Goal: Task Accomplishment & Management: Complete application form

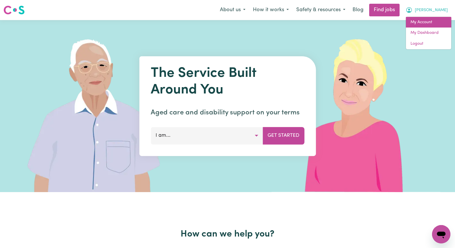
click at [435, 24] on link "My Account" at bounding box center [428, 22] width 45 height 11
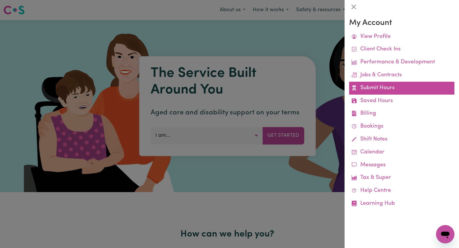
click at [392, 87] on link "Submit Hours" at bounding box center [401, 88] width 105 height 13
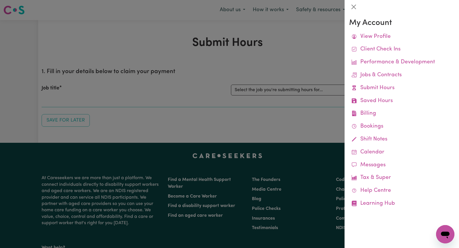
click at [288, 90] on div at bounding box center [229, 124] width 459 height 248
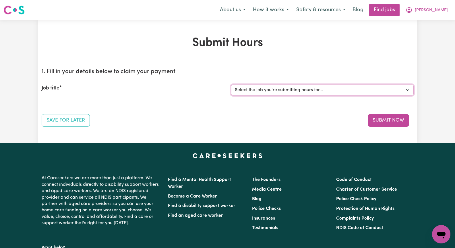
click at [405, 90] on select "Select the job you're submitting hours for... [[PERSON_NAME]] Seeking Mature, P…" at bounding box center [322, 90] width 182 height 11
select select "14585"
click at [231, 85] on select "Select the job you're submitting hours for... [[PERSON_NAME]] Seeking Mature, P…" at bounding box center [322, 90] width 182 height 11
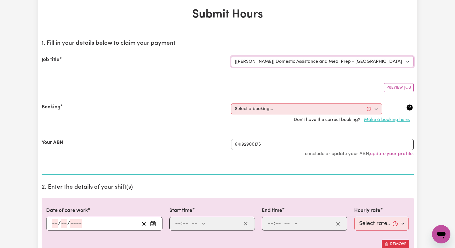
scroll to position [29, 0]
click at [378, 108] on select "Select a booking... [DATE] 09:30am to 01:30pm (RECURRING) [GEOGRAPHIC_DATA][DAT…" at bounding box center [306, 108] width 151 height 11
click at [376, 108] on select "Select a booking... [DATE] 09:30am to 01:30pm (RECURRING) [GEOGRAPHIC_DATA][DAT…" at bounding box center [306, 108] width 151 height 11
select select "347237"
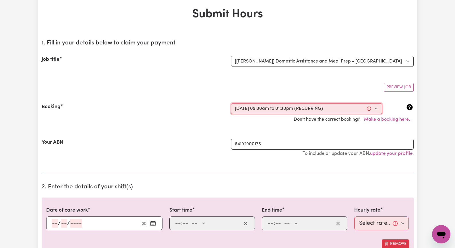
click at [231, 103] on select "Select a booking... [DATE] 09:30am to 01:30pm (RECURRING) [GEOGRAPHIC_DATA][DAT…" at bounding box center [306, 108] width 151 height 11
type input "[DATE]"
type input "26"
type input "8"
type input "2025"
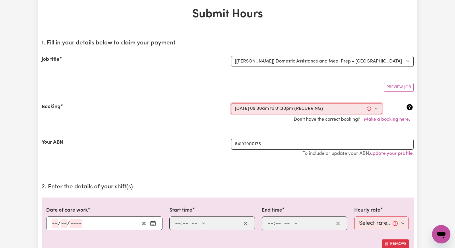
type input "09:30"
type input "9"
type input "30"
select select "am"
type input "13:30"
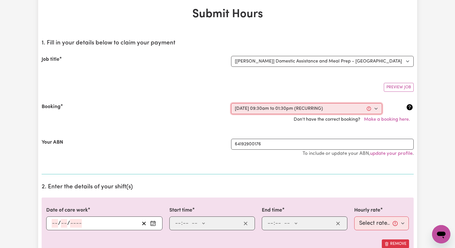
type input "1"
type input "30"
select select "pm"
select select "45-Weekday"
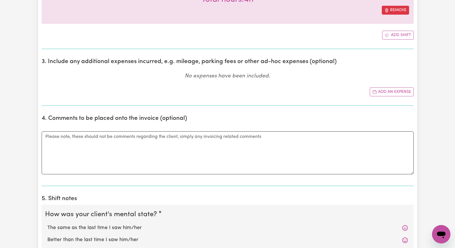
scroll to position [287, 0]
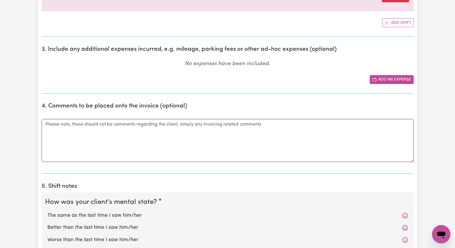
click at [398, 80] on button "Add an expense" at bounding box center [392, 79] width 44 height 9
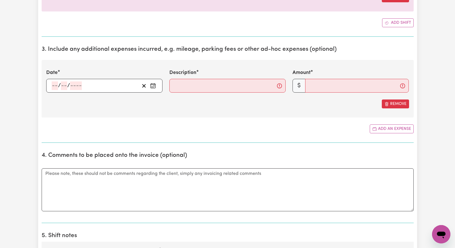
click at [154, 86] on circle "Enter the date of expense" at bounding box center [154, 86] width 1 height 1
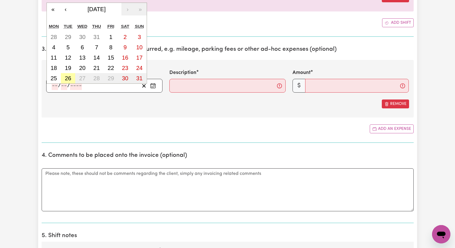
drag, startPoint x: 69, startPoint y: 80, endPoint x: 72, endPoint y: 79, distance: 3.3
click at [69, 80] on abbr "26" at bounding box center [68, 78] width 6 height 6
type input "[DATE]"
type input "26"
type input "8"
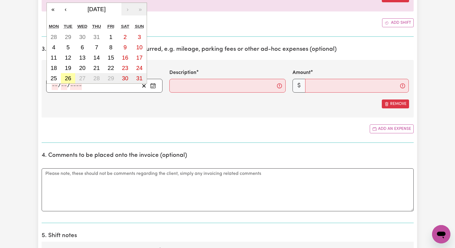
type input "2025"
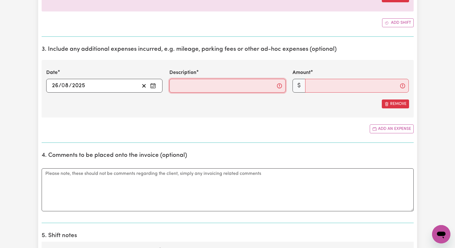
click at [176, 86] on input "Description" at bounding box center [227, 86] width 116 height 14
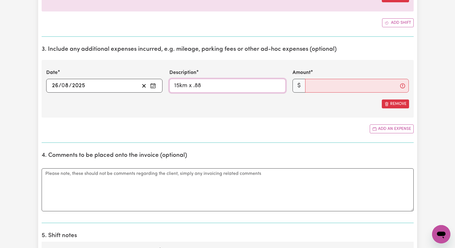
type input "15km x .88"
click at [334, 87] on input "Amount" at bounding box center [357, 86] width 104 height 14
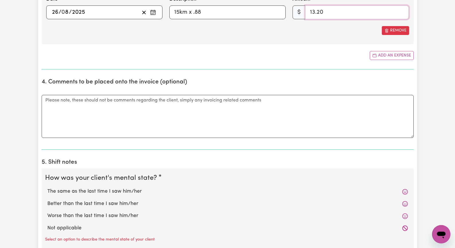
scroll to position [373, 0]
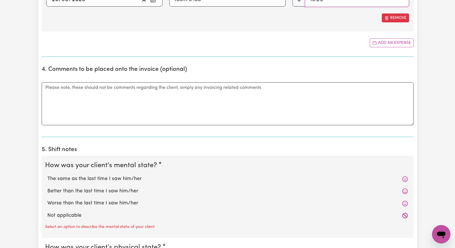
type input "13.20"
click at [69, 105] on textarea "Comments" at bounding box center [228, 103] width 372 height 43
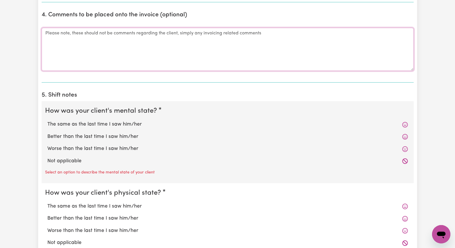
scroll to position [430, 0]
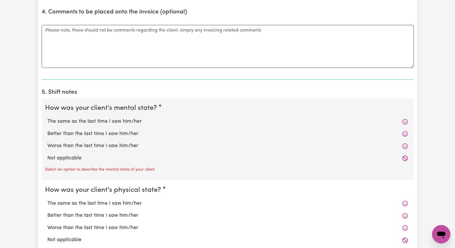
click at [71, 123] on label "The same as the last time I saw him/her" at bounding box center [227, 121] width 360 height 7
click at [47, 118] on input "The same as the last time I saw him/her" at bounding box center [47, 118] width 0 height 0
radio input "true"
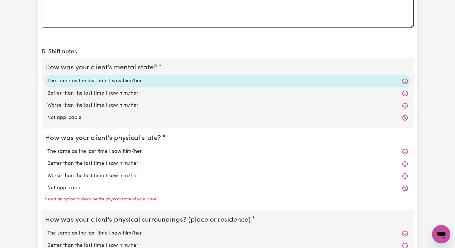
scroll to position [488, 0]
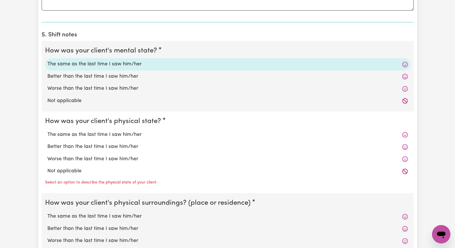
click at [70, 136] on label "The same as the last time I saw him/her" at bounding box center [227, 134] width 360 height 7
click at [47, 131] on input "The same as the last time I saw him/her" at bounding box center [47, 131] width 0 height 0
radio input "true"
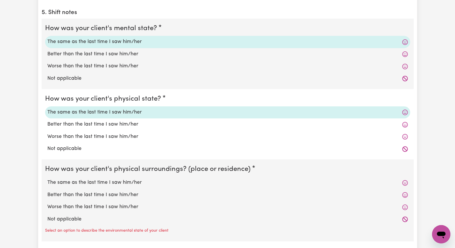
scroll to position [545, 0]
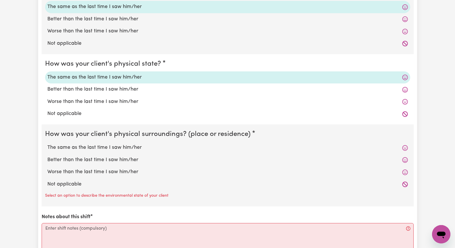
click at [71, 149] on label "The same as the last time I saw him/her" at bounding box center [227, 147] width 360 height 7
click at [47, 144] on input "The same as the last time I saw him/her" at bounding box center [47, 144] width 0 height 0
radio input "true"
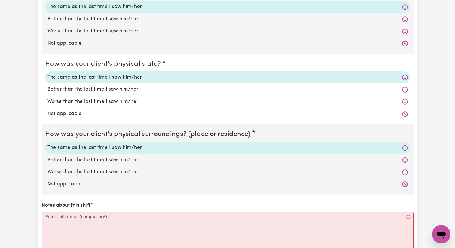
scroll to position [631, 0]
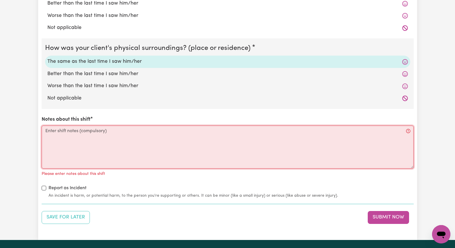
click at [61, 146] on textarea "Notes about this shift" at bounding box center [228, 147] width 372 height 43
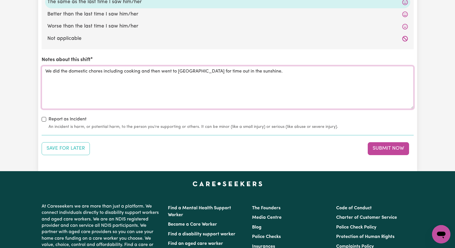
scroll to position [717, 0]
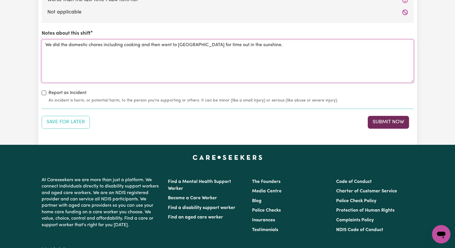
type textarea "We did the domestic chores including cooking and then went to [GEOGRAPHIC_DATA]…"
click at [378, 123] on button "Submit Now" at bounding box center [387, 122] width 41 height 13
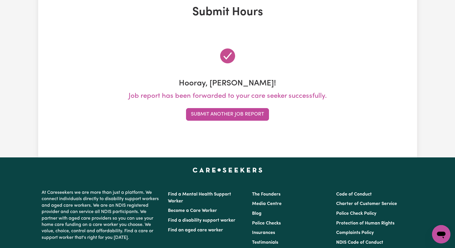
scroll to position [0, 0]
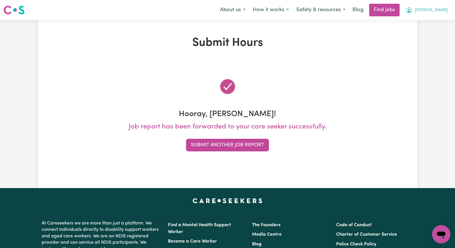
click at [441, 11] on span "[PERSON_NAME]" at bounding box center [431, 10] width 33 height 6
click at [437, 23] on link "My Account" at bounding box center [428, 22] width 45 height 11
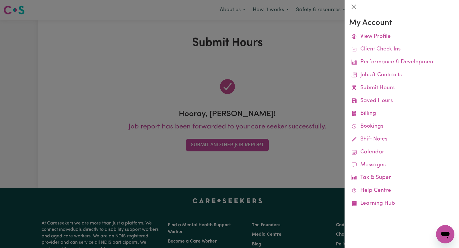
drag, startPoint x: 273, startPoint y: 161, endPoint x: 269, endPoint y: 160, distance: 4.6
click at [272, 161] on div at bounding box center [229, 124] width 459 height 248
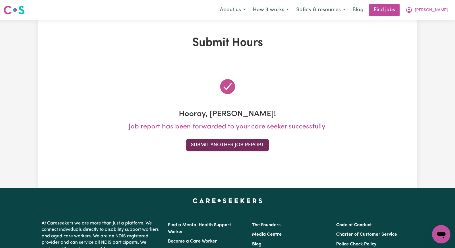
click at [223, 146] on button "Submit Another Job Report" at bounding box center [227, 145] width 83 height 13
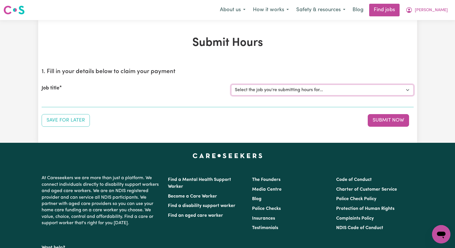
click at [406, 89] on select "Select the job you're submitting hours for... [[PERSON_NAME]] Seeking Mature, P…" at bounding box center [322, 90] width 182 height 11
select select "14611"
click at [231, 85] on select "Select the job you're submitting hours for... [[PERSON_NAME]] Seeking Mature, P…" at bounding box center [322, 90] width 182 height 11
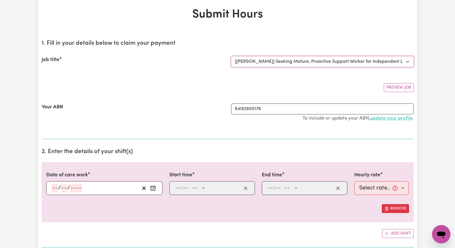
scroll to position [29, 0]
click at [407, 109] on input "64192900176" at bounding box center [322, 108] width 182 height 11
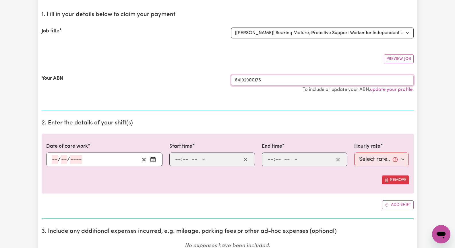
scroll to position [57, 0]
click at [151, 160] on circle "Enter the date of care work" at bounding box center [151, 160] width 1 height 1
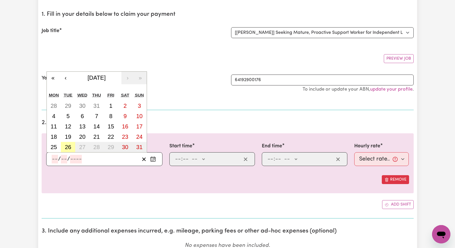
click at [67, 146] on abbr "26" at bounding box center [68, 147] width 6 height 6
type input "[DATE]"
type input "26"
type input "8"
type input "2025"
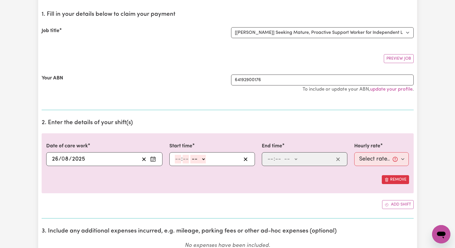
drag, startPoint x: 177, startPoint y: 159, endPoint x: 180, endPoint y: 158, distance: 3.6
click at [177, 159] on input "number" at bounding box center [178, 159] width 6 height 9
type input "2"
type input "00"
click at [203, 160] on select "-- AM PM" at bounding box center [196, 159] width 15 height 9
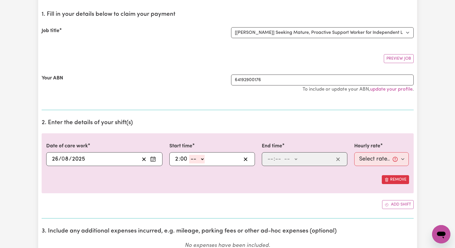
select select "pm"
click at [189, 155] on select "-- AM PM" at bounding box center [196, 159] width 15 height 9
type input "14:00"
type input "0"
drag, startPoint x: 268, startPoint y: 159, endPoint x: 271, endPoint y: 158, distance: 3.2
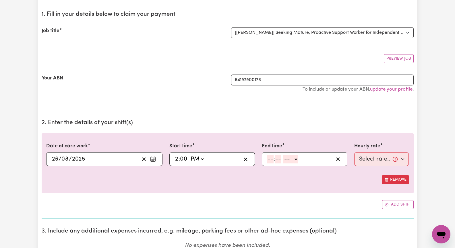
click at [269, 159] on input "number" at bounding box center [270, 159] width 6 height 9
type input "5"
type input "00"
click at [296, 159] on select "-- AM PM" at bounding box center [289, 159] width 15 height 9
select select "pm"
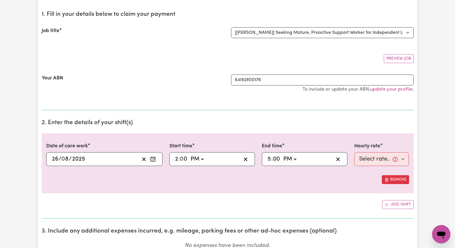
click at [282, 155] on select "-- AM PM" at bounding box center [289, 159] width 15 height 9
type input "17:00"
type input "0"
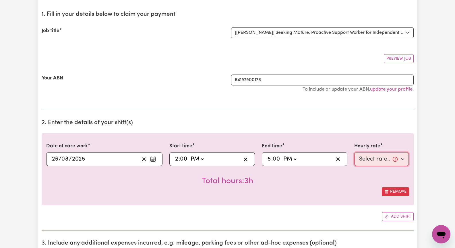
click at [402, 158] on select "Select rate... $62.00 (Weekday)" at bounding box center [381, 159] width 55 height 14
select select "62-Weekday"
click at [354, 152] on select "Select rate... $62.00 (Weekday)" at bounding box center [381, 159] width 55 height 14
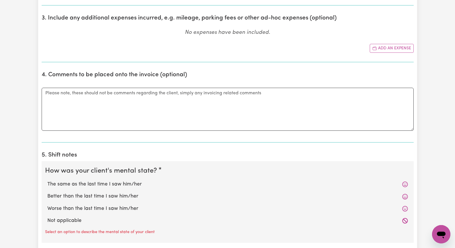
scroll to position [316, 0]
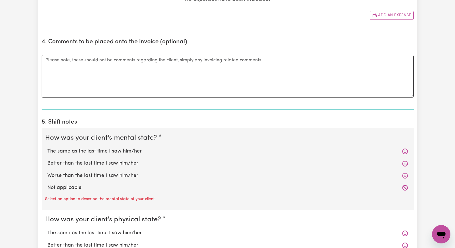
click at [106, 151] on label "The same as the last time I saw him/her" at bounding box center [227, 151] width 360 height 7
click at [47, 148] on input "The same as the last time I saw him/her" at bounding box center [47, 147] width 0 height 0
radio input "true"
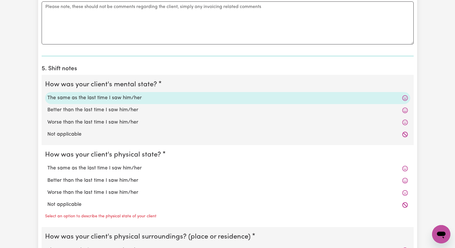
scroll to position [373, 0]
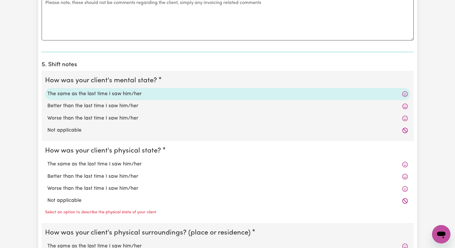
click at [105, 165] on label "The same as the last time I saw him/her" at bounding box center [227, 164] width 360 height 7
click at [47, 161] on input "The same as the last time I saw him/her" at bounding box center [47, 160] width 0 height 0
radio input "true"
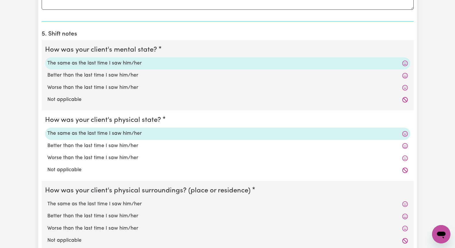
scroll to position [430, 0]
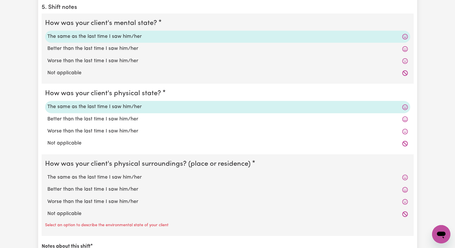
click at [104, 178] on label "The same as the last time I saw him/her" at bounding box center [227, 177] width 360 height 7
click at [47, 174] on input "The same as the last time I saw him/her" at bounding box center [47, 174] width 0 height 0
radio input "true"
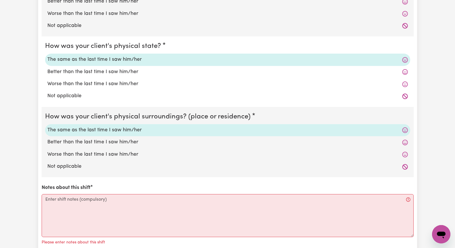
scroll to position [488, 0]
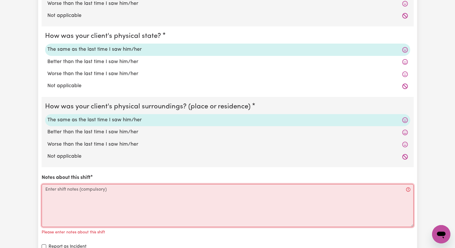
click at [88, 201] on textarea "Notes about this shift" at bounding box center [228, 205] width 372 height 43
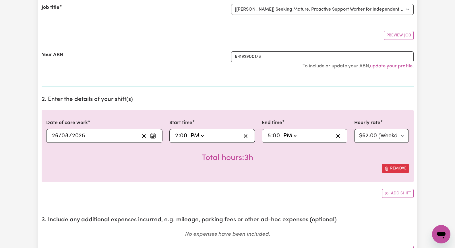
scroll to position [86, 0]
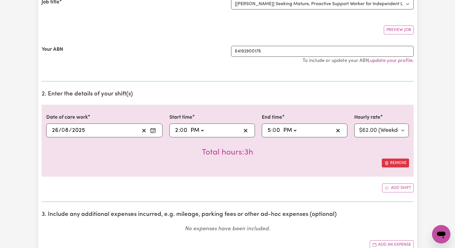
type textarea "We went to Aldi did some grocery shopping and went home to make a soup and [PER…"
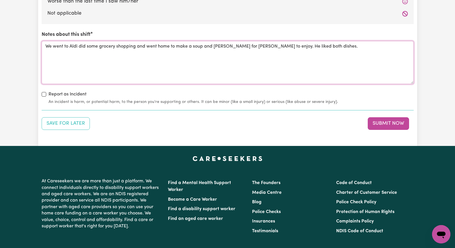
scroll to position [631, 0]
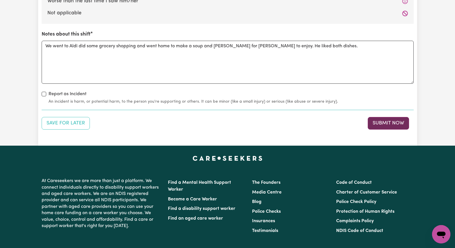
click at [387, 122] on button "Submit Now" at bounding box center [387, 123] width 41 height 13
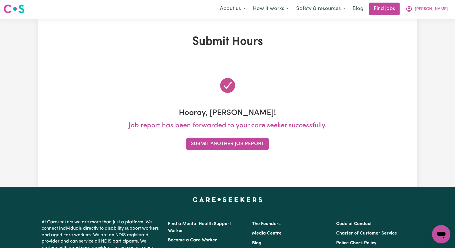
scroll to position [0, 0]
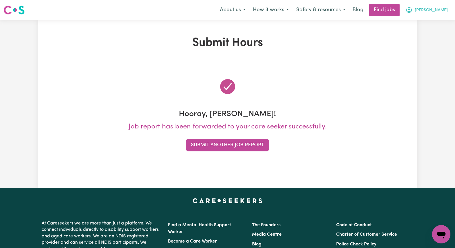
click at [444, 11] on span "[PERSON_NAME]" at bounding box center [431, 10] width 33 height 6
drag, startPoint x: 448, startPoint y: 1, endPoint x: 328, endPoint y: 48, distance: 128.8
click at [327, 48] on h1 "Submit Hours" at bounding box center [228, 43] width 372 height 14
click at [441, 11] on span "[PERSON_NAME]" at bounding box center [431, 10] width 33 height 6
click at [437, 23] on link "My Account" at bounding box center [428, 22] width 45 height 11
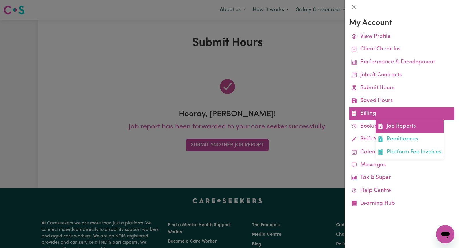
click at [397, 127] on link "Job Reports" at bounding box center [410, 126] width 68 height 13
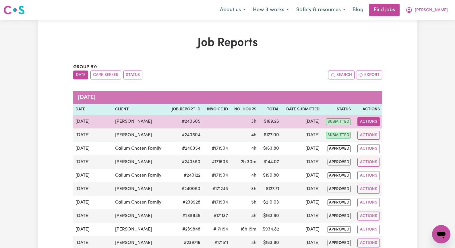
click at [372, 122] on button "Actions" at bounding box center [368, 121] width 22 height 9
click at [372, 148] on link "Delete" at bounding box center [382, 146] width 49 height 11
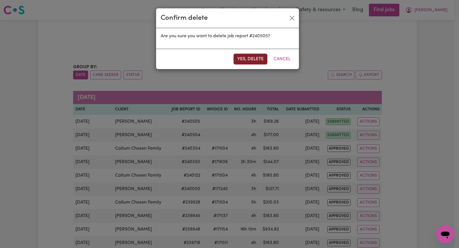
click at [244, 57] on button "Yes, delete" at bounding box center [251, 59] width 34 height 11
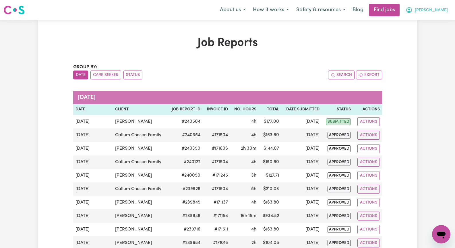
click at [437, 11] on span "[PERSON_NAME]" at bounding box center [431, 10] width 33 height 6
click at [434, 24] on link "My Account" at bounding box center [428, 22] width 45 height 11
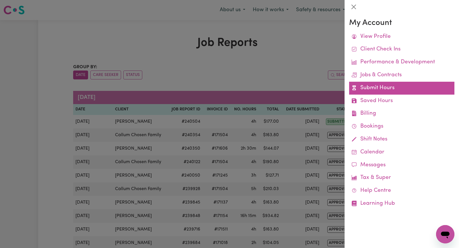
click at [407, 89] on link "Submit Hours" at bounding box center [401, 88] width 105 height 13
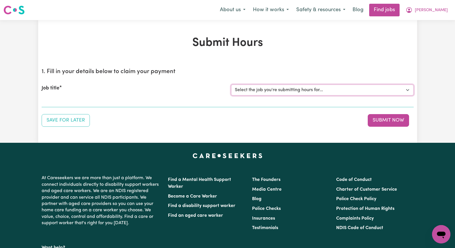
click at [407, 89] on select "Select the job you're submitting hours for... [[PERSON_NAME]] Seeking Mature, P…" at bounding box center [322, 90] width 182 height 11
select select "14611"
click at [231, 85] on select "Select the job you're submitting hours for... [[PERSON_NAME]] Seeking Mature, P…" at bounding box center [322, 90] width 182 height 11
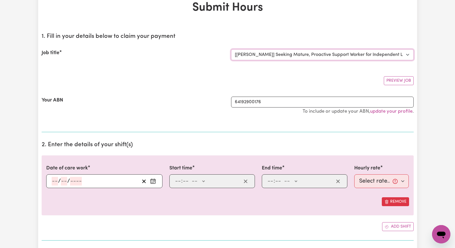
scroll to position [57, 0]
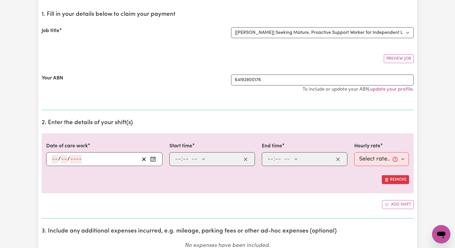
click at [151, 160] on icon "Enter the date of care work" at bounding box center [153, 159] width 6 height 6
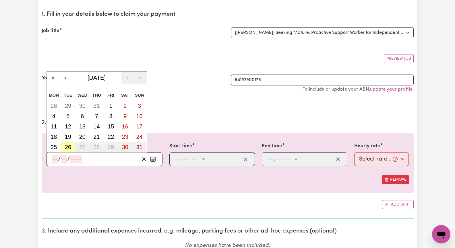
click at [67, 146] on abbr "26" at bounding box center [68, 147] width 6 height 6
type input "[DATE]"
type input "26"
type input "8"
type input "2025"
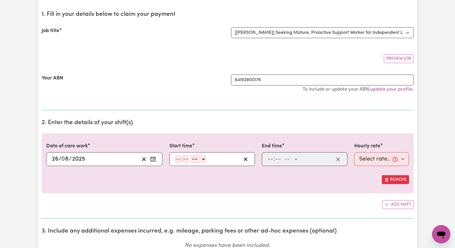
click at [176, 161] on input "number" at bounding box center [178, 159] width 6 height 9
type input "2"
type input "0"
click at [202, 160] on select "-- AM PM" at bounding box center [196, 159] width 15 height 9
select select "pm"
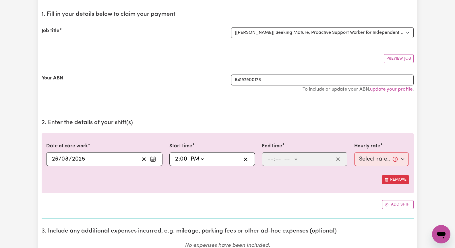
click at [189, 155] on select "-- AM PM" at bounding box center [196, 159] width 15 height 9
type input "14:00"
click at [266, 159] on div ": -- AM PM" at bounding box center [304, 159] width 85 height 14
click at [269, 159] on input "number" at bounding box center [270, 159] width 6 height 9
type input "5"
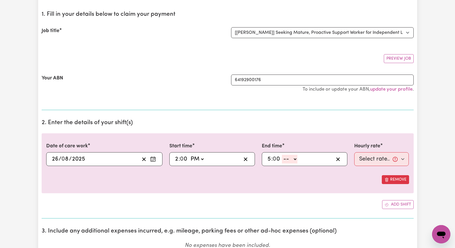
type input "0"
click at [295, 158] on select "-- AM PM" at bounding box center [289, 159] width 15 height 9
select select "pm"
click at [282, 155] on select "-- AM PM" at bounding box center [289, 159] width 15 height 9
type input "17:00"
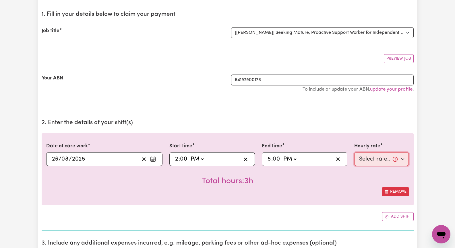
click at [402, 157] on select "Select rate... $62.00 (Weekday)" at bounding box center [381, 159] width 55 height 14
select select "62-Weekday"
click at [354, 152] on select "Select rate... $62.00 (Weekday)" at bounding box center [381, 159] width 55 height 14
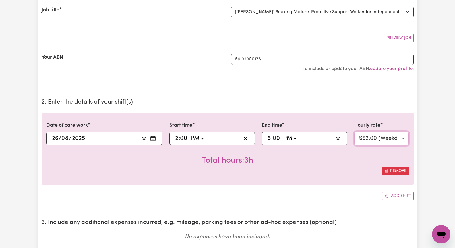
scroll to position [143, 0]
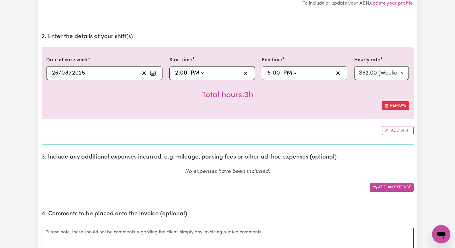
click at [390, 185] on button "Add an expense" at bounding box center [392, 187] width 44 height 9
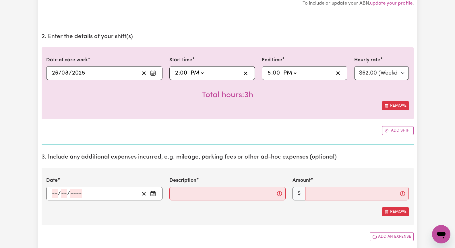
click at [155, 195] on icon "Enter the date of expense" at bounding box center [153, 194] width 6 height 6
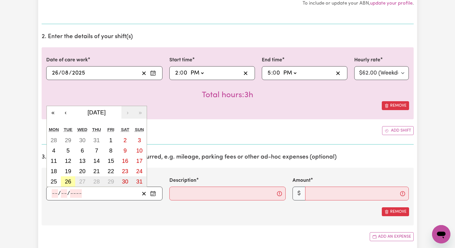
click at [67, 183] on abbr "26" at bounding box center [68, 181] width 6 height 6
type input "[DATE]"
type input "26"
type input "8"
type input "2025"
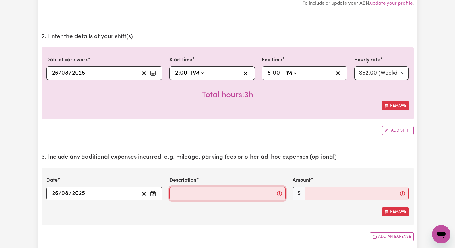
click at [186, 198] on input "Description" at bounding box center [227, 194] width 116 height 14
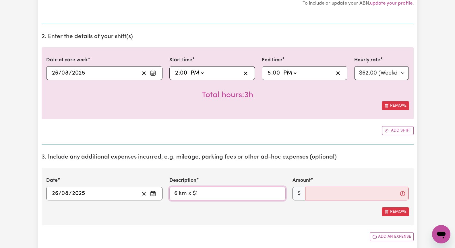
type input "6 km x $1"
click at [313, 194] on input "Amount" at bounding box center [357, 194] width 104 height 14
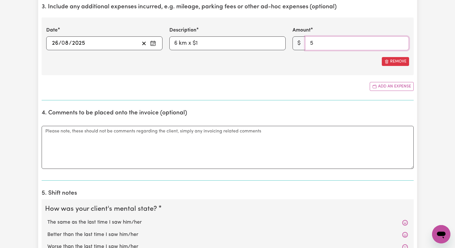
scroll to position [316, 0]
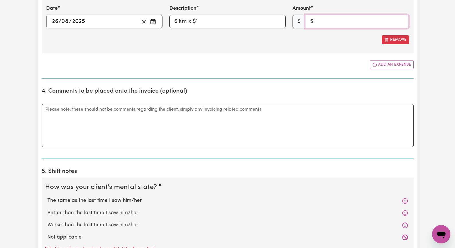
type input "5"
click at [114, 201] on label "The same as the last time I saw him/her" at bounding box center [227, 200] width 360 height 7
click at [47, 197] on input "The same as the last time I saw him/her" at bounding box center [47, 197] width 0 height 0
radio input "true"
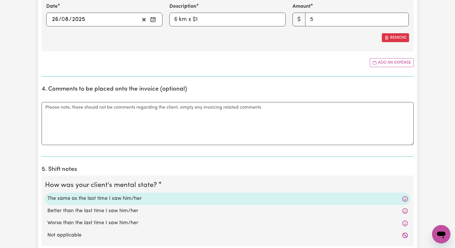
scroll to position [373, 0]
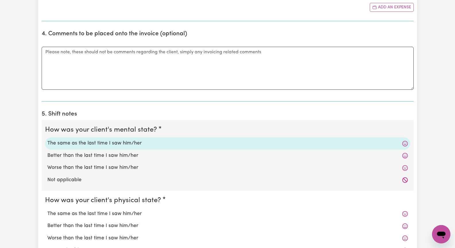
click at [138, 216] on label "The same as the last time I saw him/her" at bounding box center [227, 213] width 360 height 7
click at [47, 210] on input "The same as the last time I saw him/her" at bounding box center [47, 210] width 0 height 0
radio input "true"
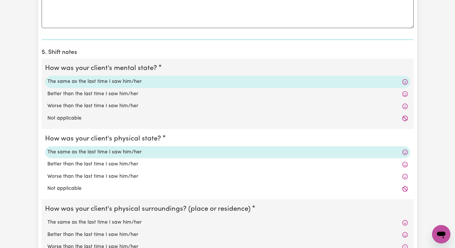
scroll to position [459, 0]
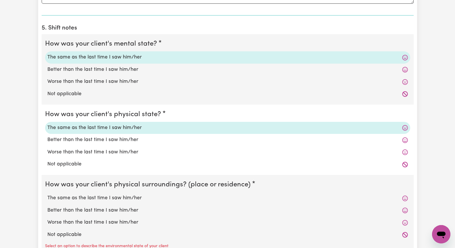
click at [130, 199] on label "The same as the last time I saw him/her" at bounding box center [227, 198] width 360 height 7
click at [47, 195] on input "The same as the last time I saw him/her" at bounding box center [47, 194] width 0 height 0
radio input "true"
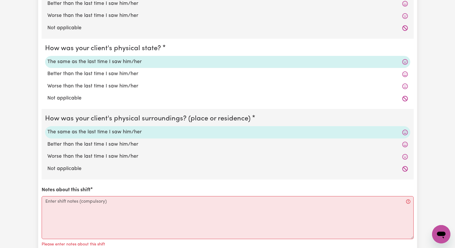
scroll to position [545, 0]
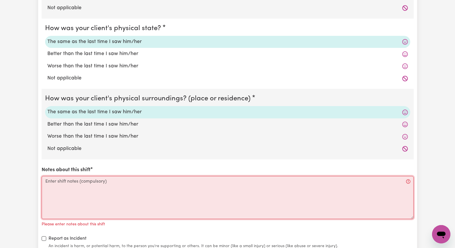
click at [99, 197] on textarea "Notes about this shift" at bounding box center [228, 197] width 372 height 43
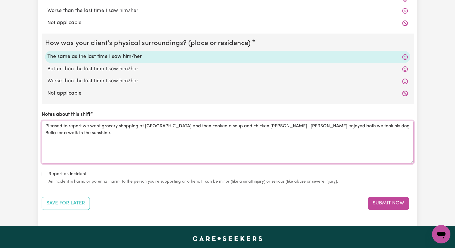
scroll to position [602, 0]
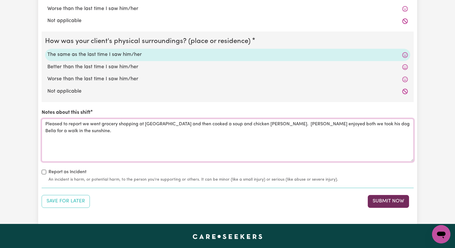
type textarea "Pleased to report we went grocery shopping at [GEOGRAPHIC_DATA] and then cooked…"
click at [384, 203] on button "Submit Now" at bounding box center [387, 201] width 41 height 13
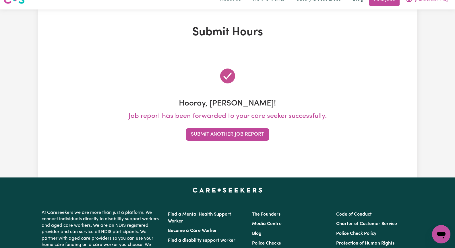
scroll to position [0, 0]
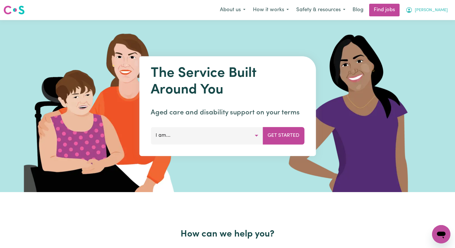
click at [443, 9] on span "[PERSON_NAME]" at bounding box center [431, 10] width 33 height 6
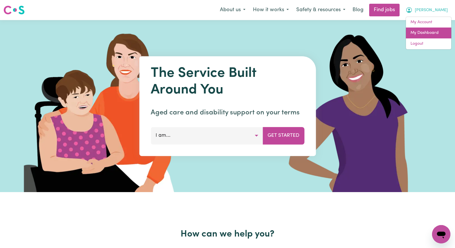
click at [435, 32] on link "My Dashboard" at bounding box center [428, 33] width 45 height 11
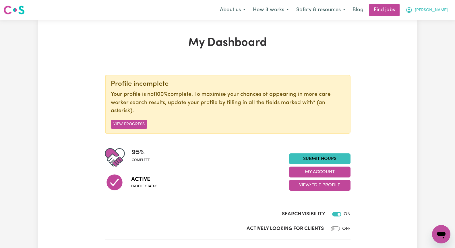
click at [440, 10] on span "[PERSON_NAME]" at bounding box center [431, 10] width 33 height 6
click at [438, 23] on link "My Account" at bounding box center [428, 22] width 45 height 11
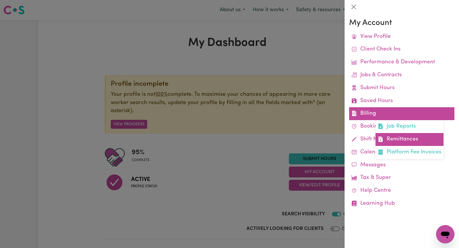
click at [410, 138] on link "Remittances" at bounding box center [410, 139] width 68 height 13
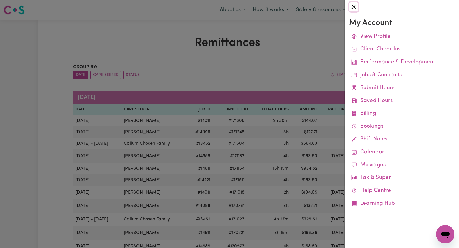
click at [353, 6] on button "Close" at bounding box center [353, 6] width 9 height 9
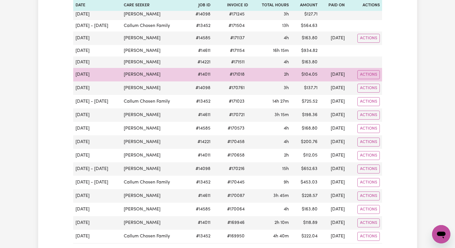
scroll to position [86, 0]
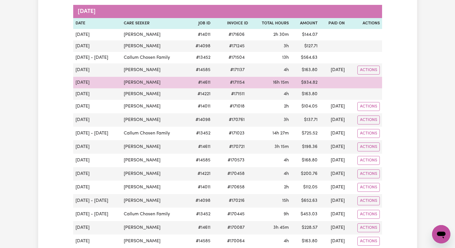
click at [164, 82] on td "[PERSON_NAME]" at bounding box center [154, 82] width 66 height 11
click at [88, 83] on td "[DATE]" at bounding box center [97, 82] width 48 height 11
click at [188, 84] on td "# 14611" at bounding box center [199, 82] width 25 height 11
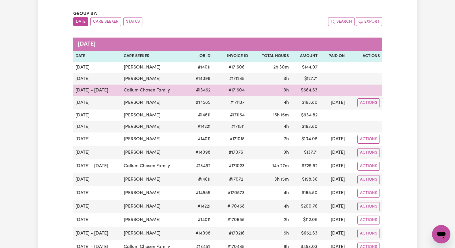
scroll to position [29, 0]
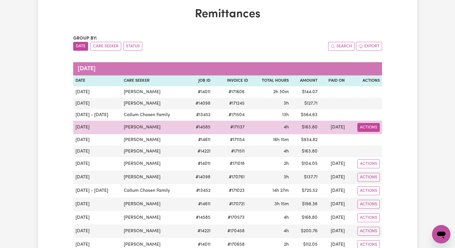
click at [370, 125] on button "Actions" at bounding box center [368, 127] width 22 height 9
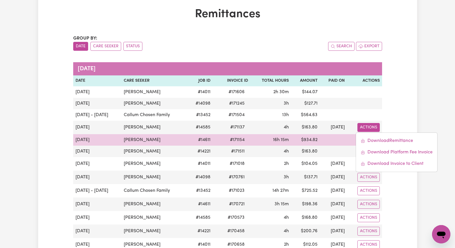
click at [324, 139] on td at bounding box center [333, 139] width 27 height 11
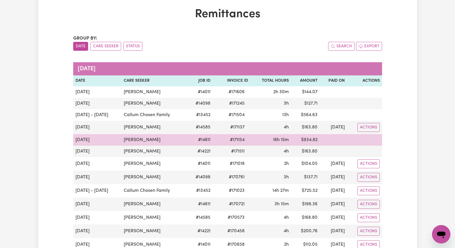
drag, startPoint x: 300, startPoint y: 140, endPoint x: 245, endPoint y: 141, distance: 55.1
click at [250, 141] on td "16h 15m" at bounding box center [270, 139] width 41 height 11
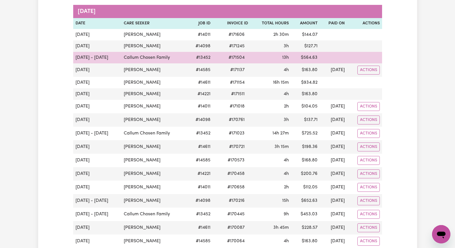
scroll to position [0, 0]
